Goal: Task Accomplishment & Management: Use online tool/utility

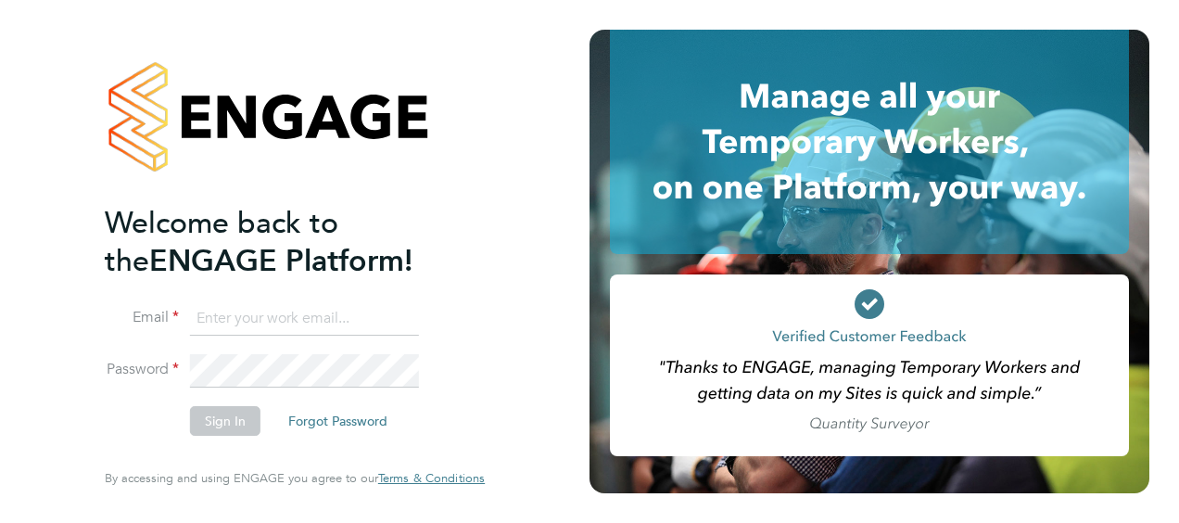
type input "Dieter.Pietersen@countrysidepartnerships.com"
click at [475, 429] on div "Welcome back to the ENGAGE Platform! Email Dieter.Pietersen@countrysidepartners…" at bounding box center [295, 258] width 380 height 456
click at [191, 412] on button "Sign In" at bounding box center [225, 421] width 70 height 30
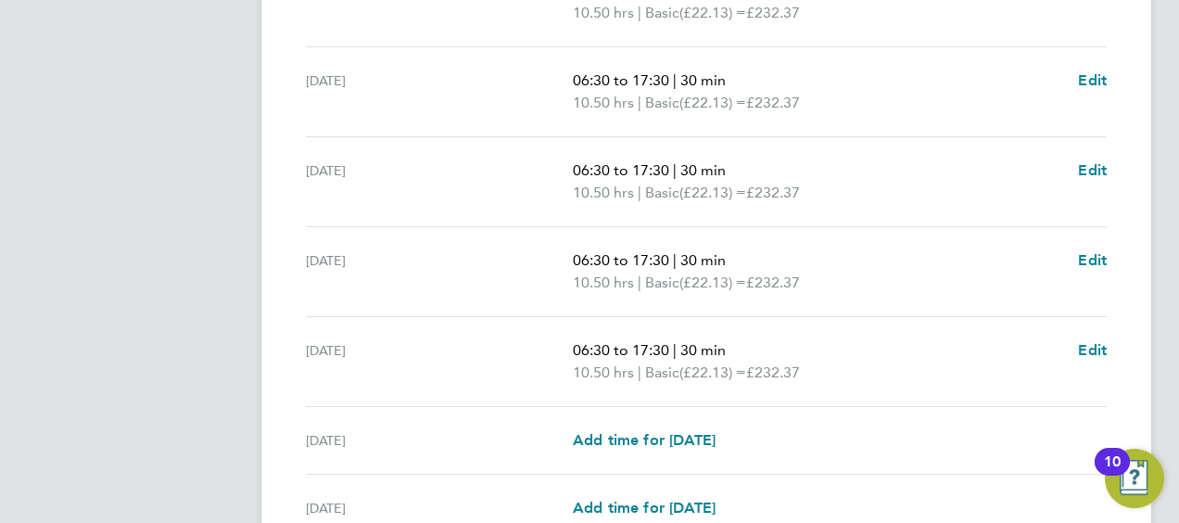
scroll to position [828, 0]
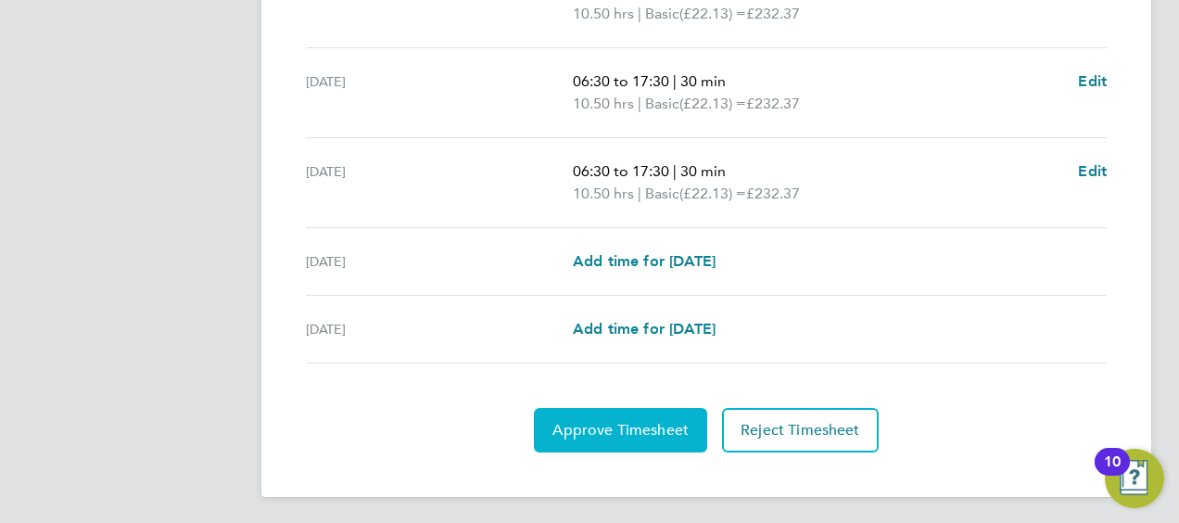
click at [626, 426] on span "Approve Timesheet" at bounding box center [621, 430] width 136 height 19
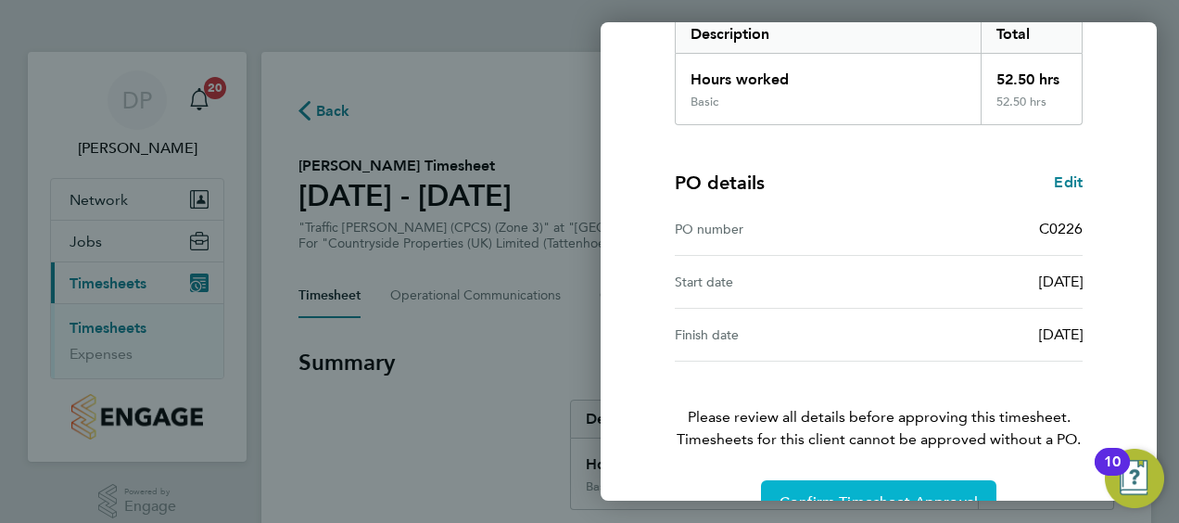
scroll to position [363, 0]
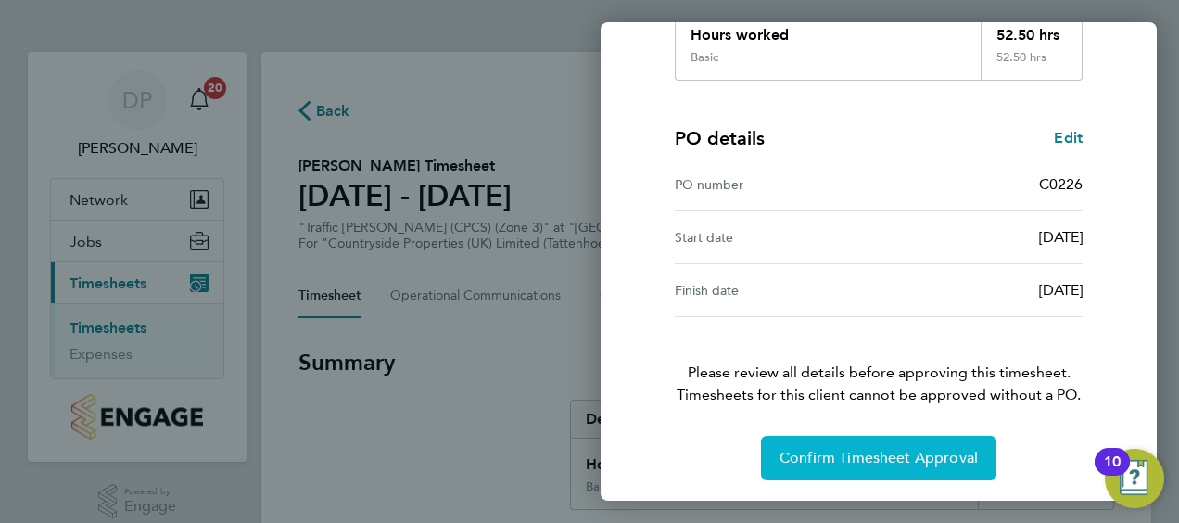
click at [888, 460] on span "Confirm Timesheet Approval" at bounding box center [879, 458] width 198 height 19
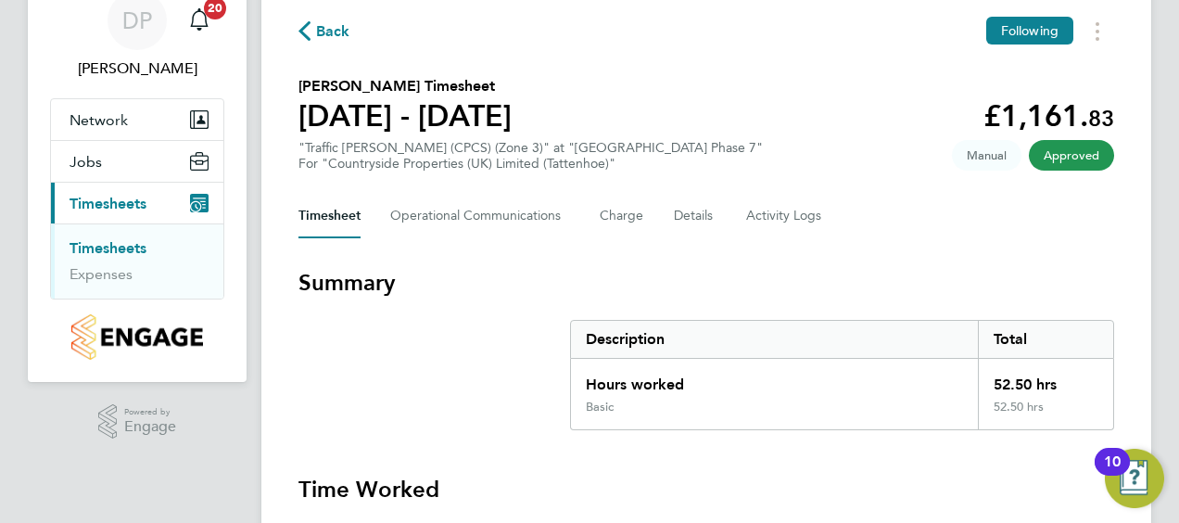
scroll to position [185, 0]
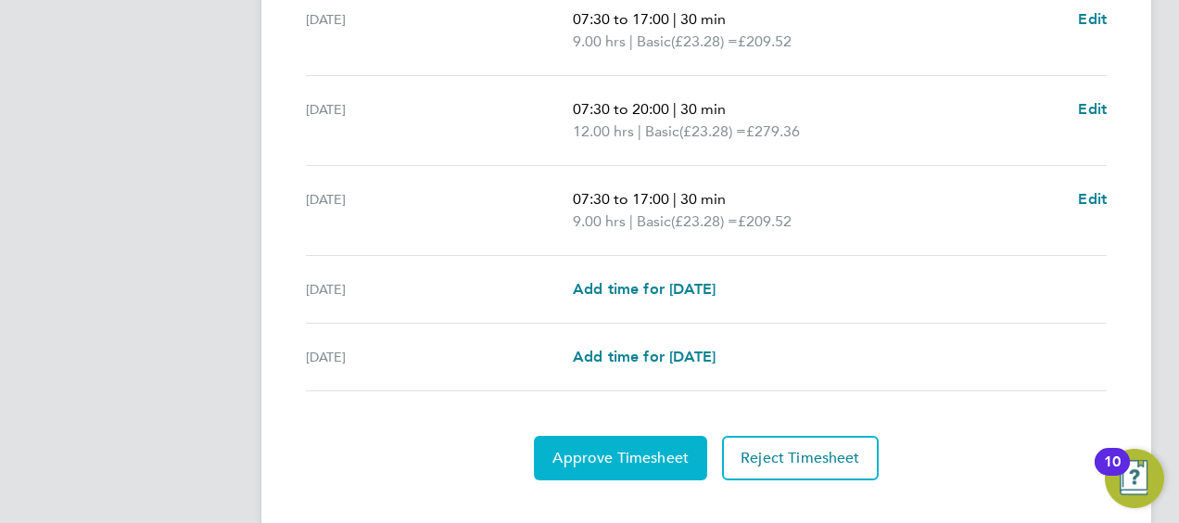
scroll to position [828, 0]
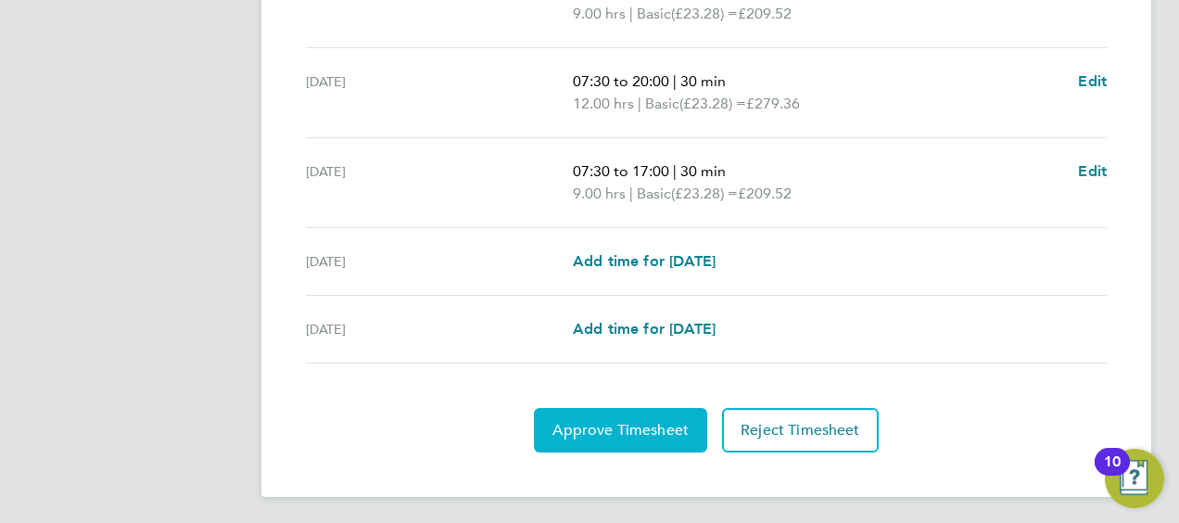
click at [621, 428] on span "Approve Timesheet" at bounding box center [621, 430] width 136 height 19
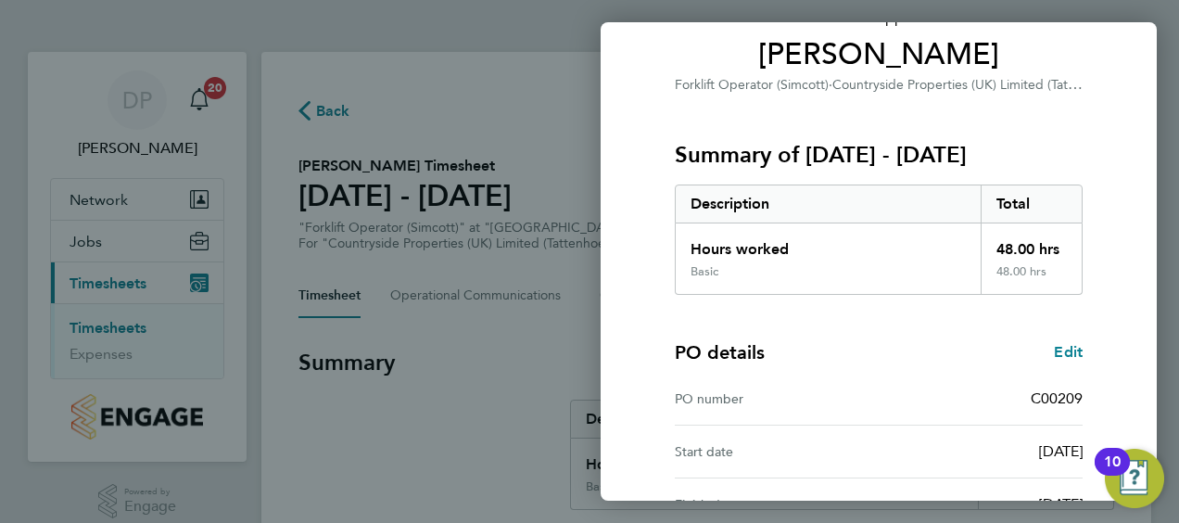
scroll to position [363, 0]
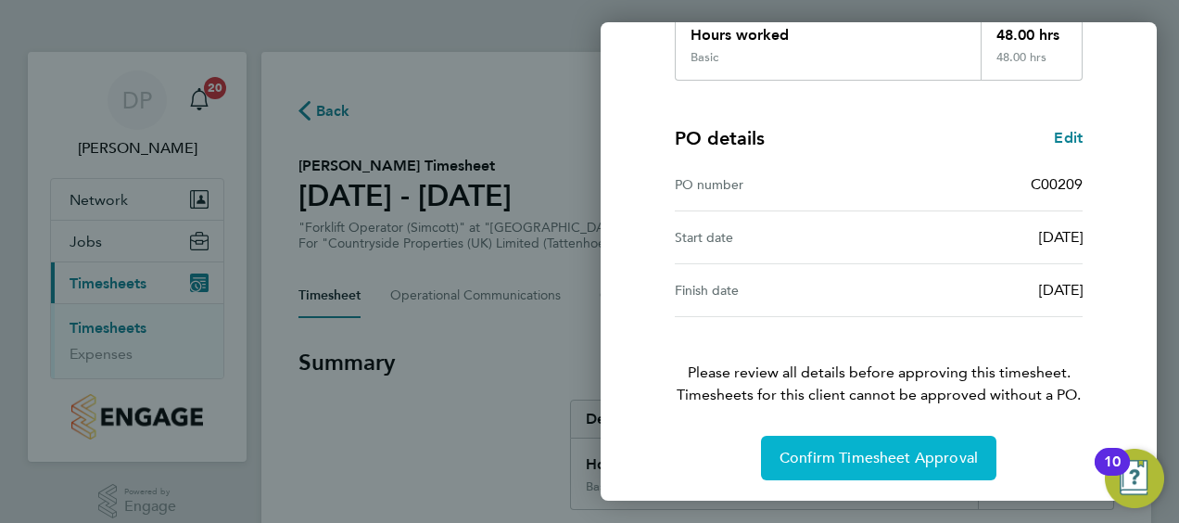
click at [901, 456] on span "Confirm Timesheet Approval" at bounding box center [879, 458] width 198 height 19
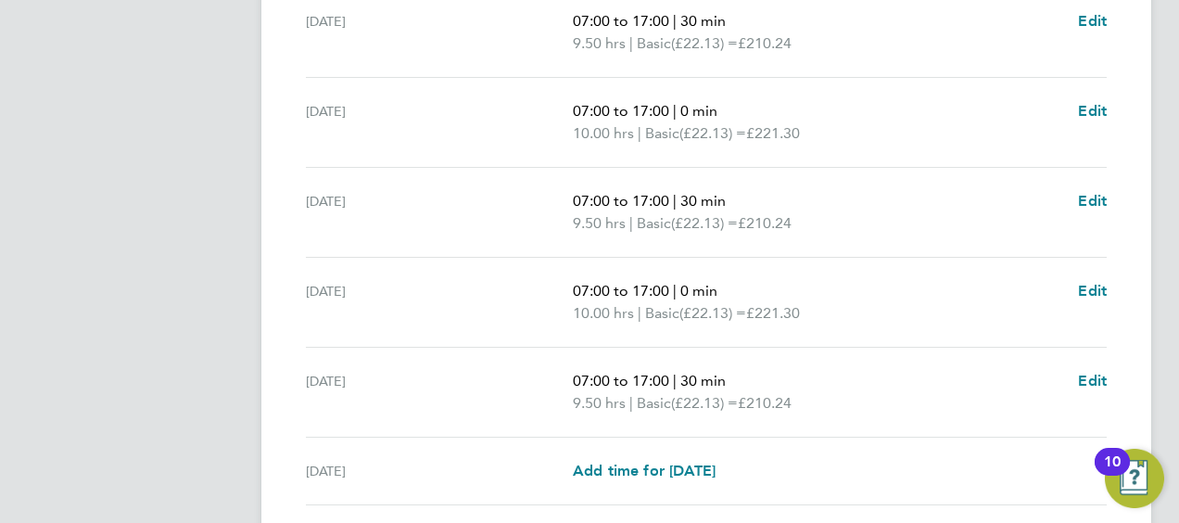
scroll to position [828, 0]
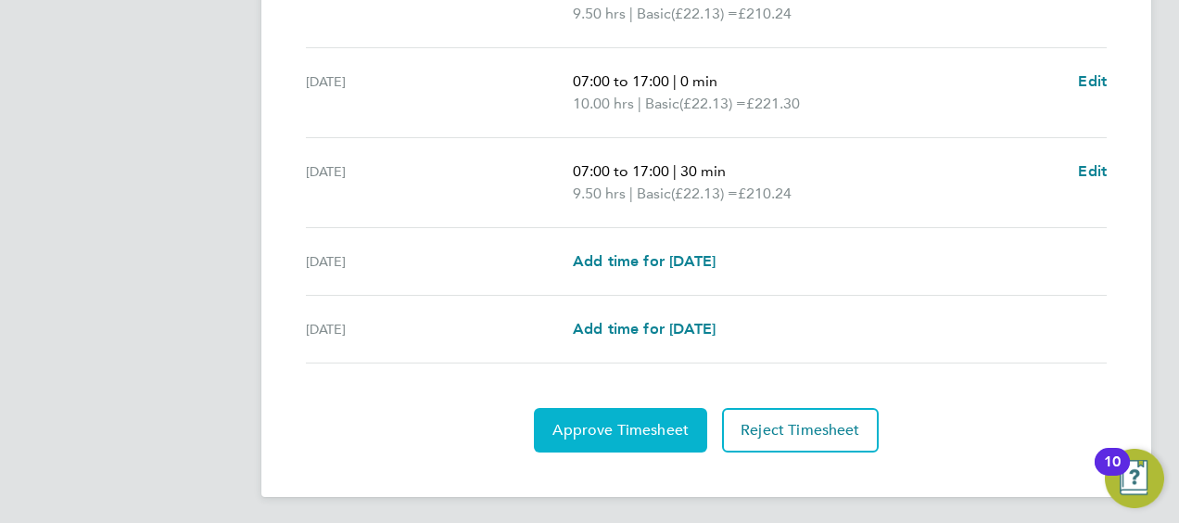
click at [626, 425] on span "Approve Timesheet" at bounding box center [621, 430] width 136 height 19
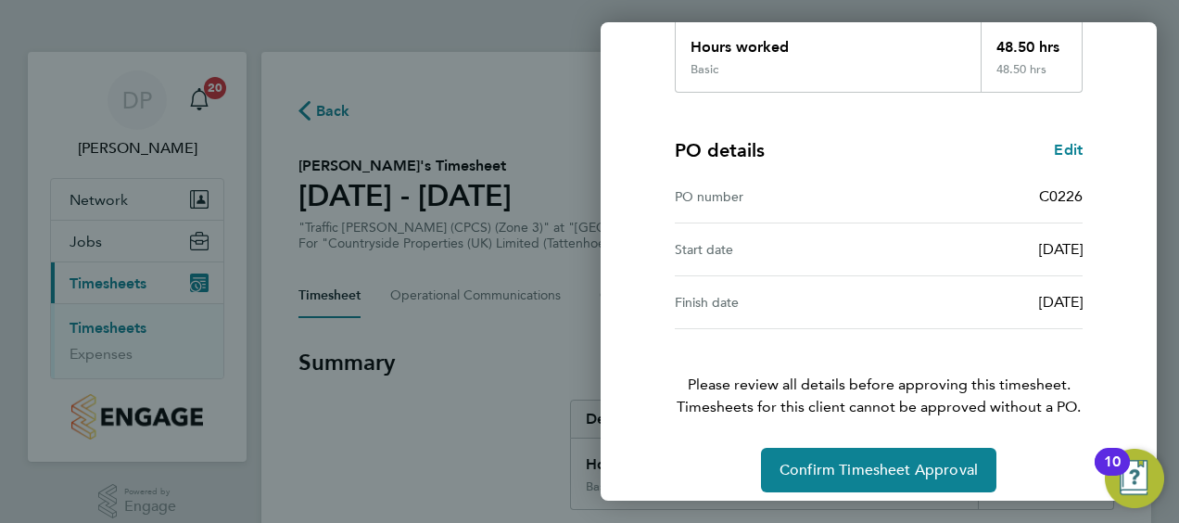
scroll to position [363, 0]
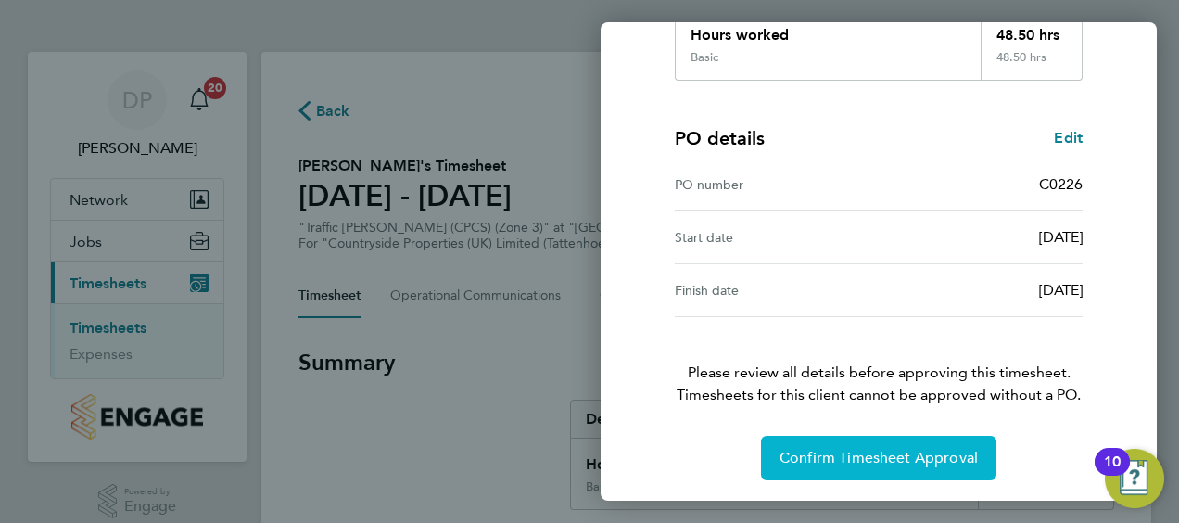
click at [874, 452] on span "Confirm Timesheet Approval" at bounding box center [879, 458] width 198 height 19
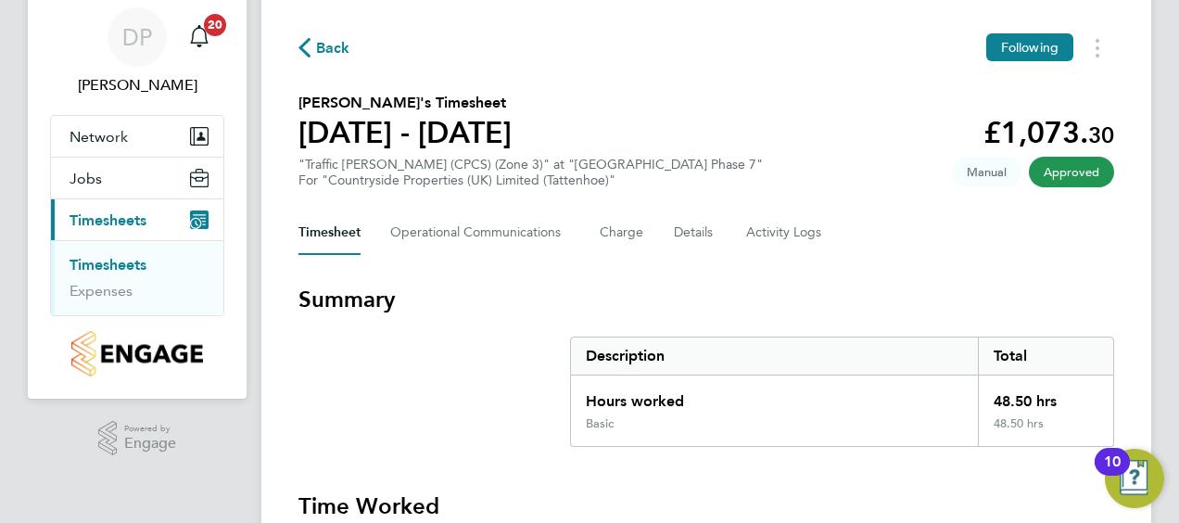
scroll to position [93, 0]
